Goal: Navigation & Orientation: Understand site structure

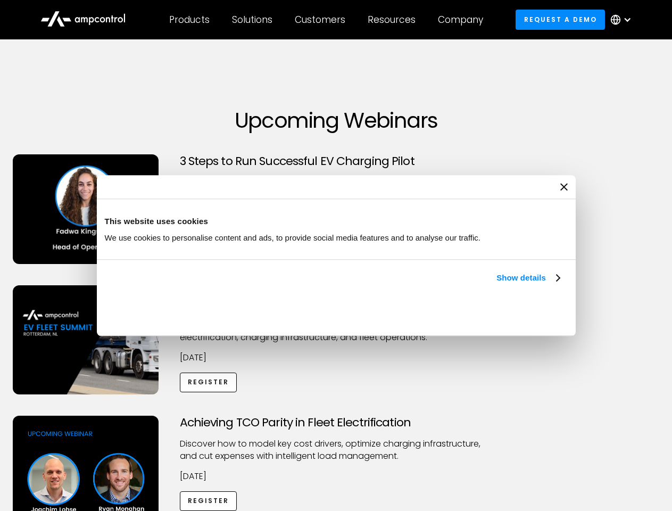
click at [497, 284] on link "Show details" at bounding box center [528, 278] width 63 height 13
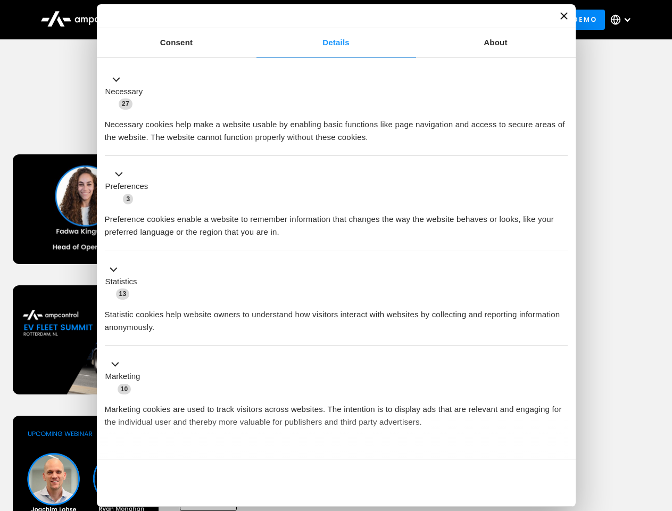
click at [561, 347] on li "Statistics 13 Statistic cookies help website owners to understand how visitors …" at bounding box center [336, 298] width 463 height 95
click at [661, 429] on div "Achieving TCO Parity in Fleet Electrification Discover how to model key cost dr…" at bounding box center [336, 499] width 669 height 167
click at [327, 20] on div "Customers" at bounding box center [320, 20] width 51 height 12
click at [189, 20] on div "Products" at bounding box center [189, 20] width 40 height 12
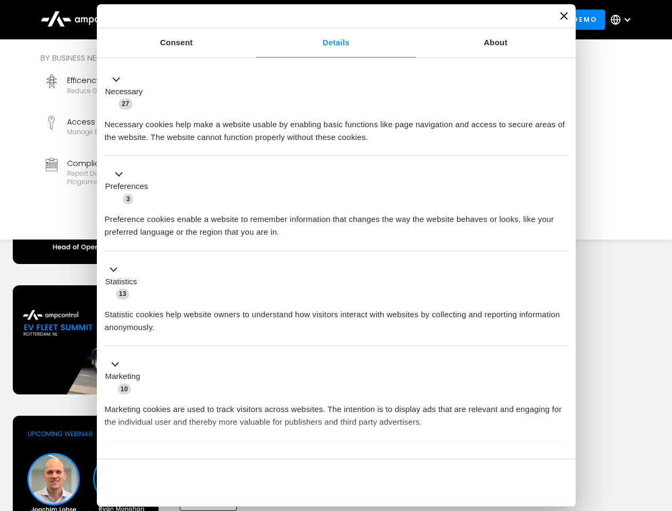
click at [253, 20] on div "Solutions" at bounding box center [252, 20] width 40 height 12
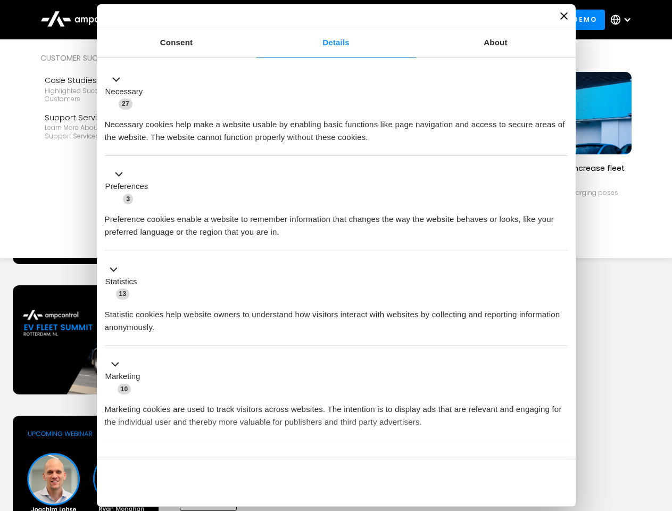
click at [322, 20] on div "Customers" at bounding box center [320, 20] width 51 height 12
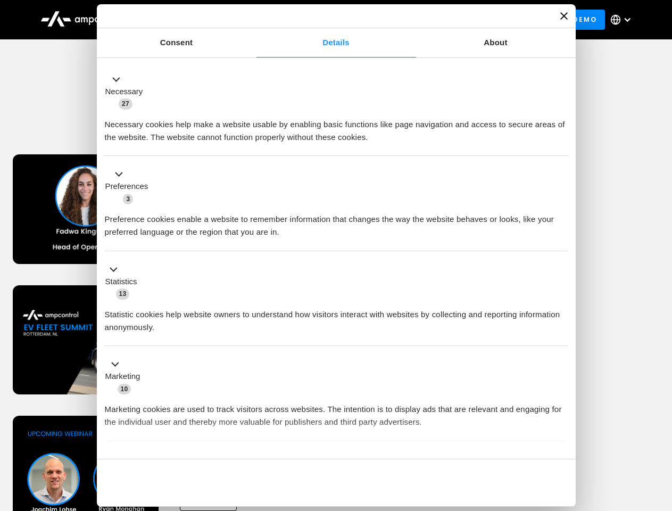
click at [394, 20] on div "Resources" at bounding box center [392, 20] width 48 height 12
click at [464, 20] on div "Company" at bounding box center [460, 20] width 45 height 12
click at [624, 20] on div at bounding box center [627, 19] width 9 height 9
